Goal: Check status

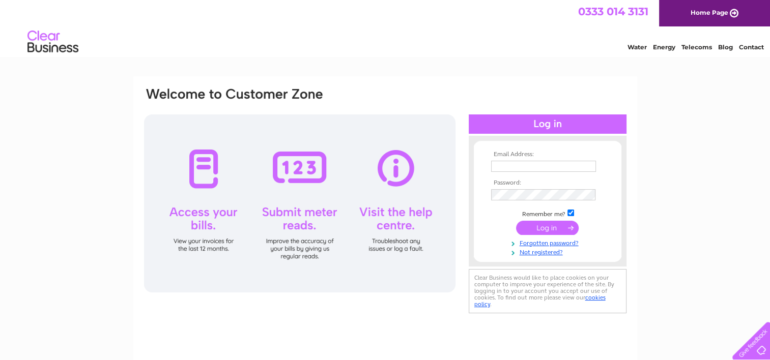
type input "Charlotte@kuduinvestments.com"
click at [550, 230] on input "submit" at bounding box center [547, 228] width 63 height 14
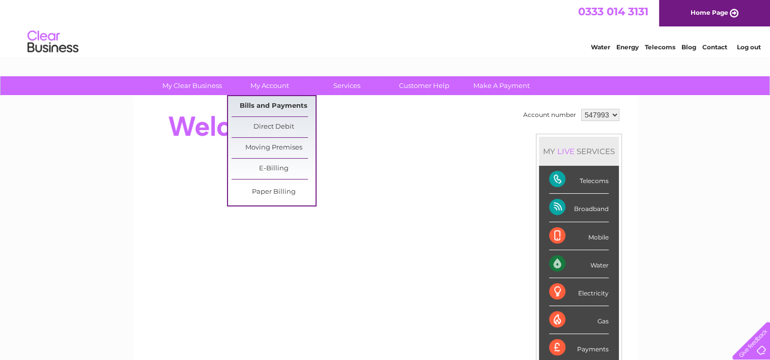
click at [269, 107] on link "Bills and Payments" at bounding box center [273, 106] width 84 height 20
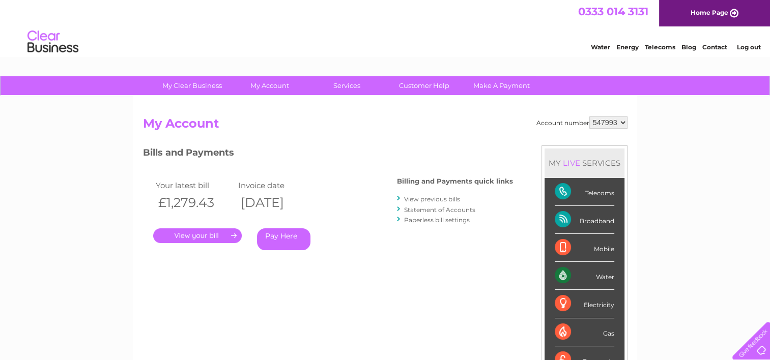
click at [431, 210] on link "Statement of Accounts" at bounding box center [439, 210] width 71 height 8
